Goal: Find specific fact: Find specific fact

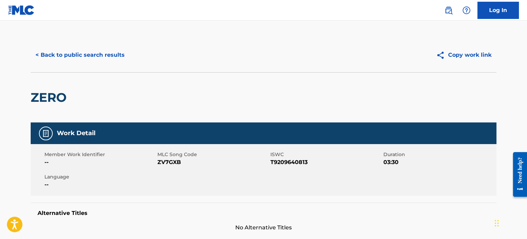
click at [89, 54] on button "< Back to public search results" at bounding box center [80, 54] width 99 height 17
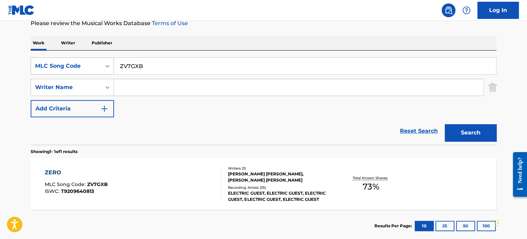
drag, startPoint x: 91, startPoint y: 66, endPoint x: 84, endPoint y: 65, distance: 6.6
click at [84, 65] on div "SearchWithCriteriac9f6faf2-2aab-4b80-b991-9d5b80d38bd4 MLC Song Code ZV7GXB" at bounding box center [264, 65] width 466 height 17
paste input "Search Form"
type input "not over you"
click at [102, 64] on div "Search Form" at bounding box center [107, 66] width 12 height 12
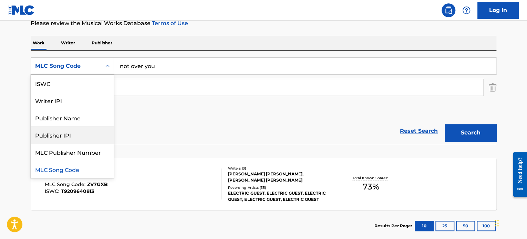
scroll to position [0, 0]
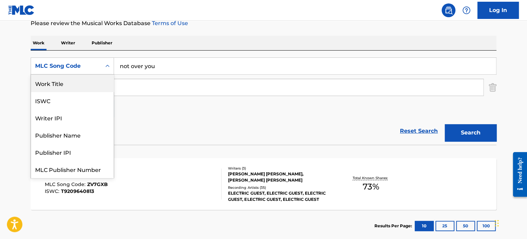
click at [74, 86] on div "Work Title" at bounding box center [72, 83] width 83 height 17
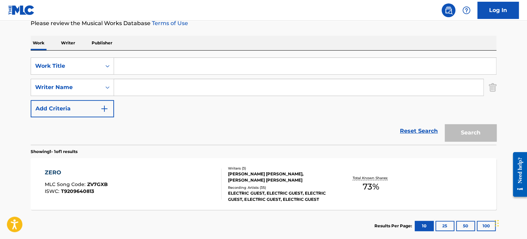
click at [142, 67] on input "Search Form" at bounding box center [305, 66] width 382 height 17
paste input "n"
click at [142, 67] on input "Search Form" at bounding box center [305, 66] width 382 height 17
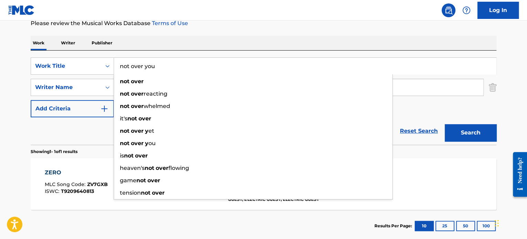
type input "not over you"
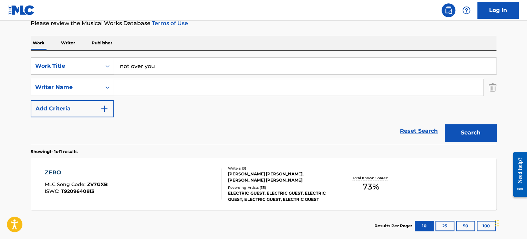
click at [161, 90] on input "Search Form" at bounding box center [298, 87] width 369 height 17
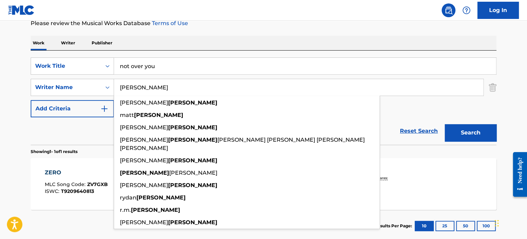
type input "[PERSON_NAME]"
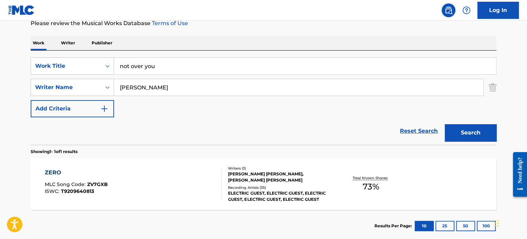
click at [472, 135] on button "Search" at bounding box center [471, 132] width 52 height 17
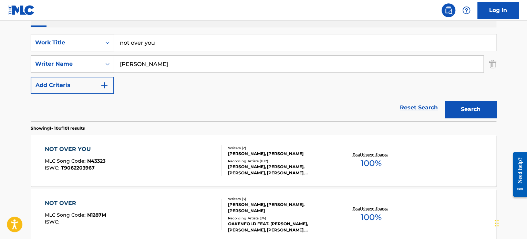
scroll to position [130, 0]
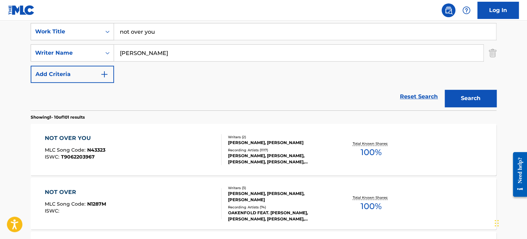
click at [428, 152] on div "NOT OVER YOU MLC Song Code : N43323 ISWC : T9062203967 Writers ( 2 ) [PERSON_NA…" at bounding box center [264, 150] width 466 height 52
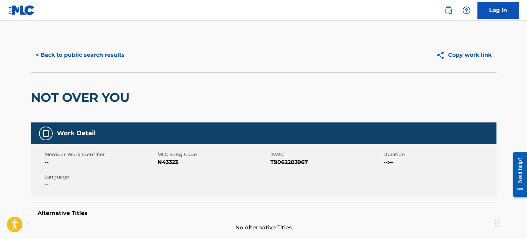
click at [172, 162] on span "N43323" at bounding box center [212, 162] width 111 height 8
copy span "N43323"
